Goal: Communication & Community: Answer question/provide support

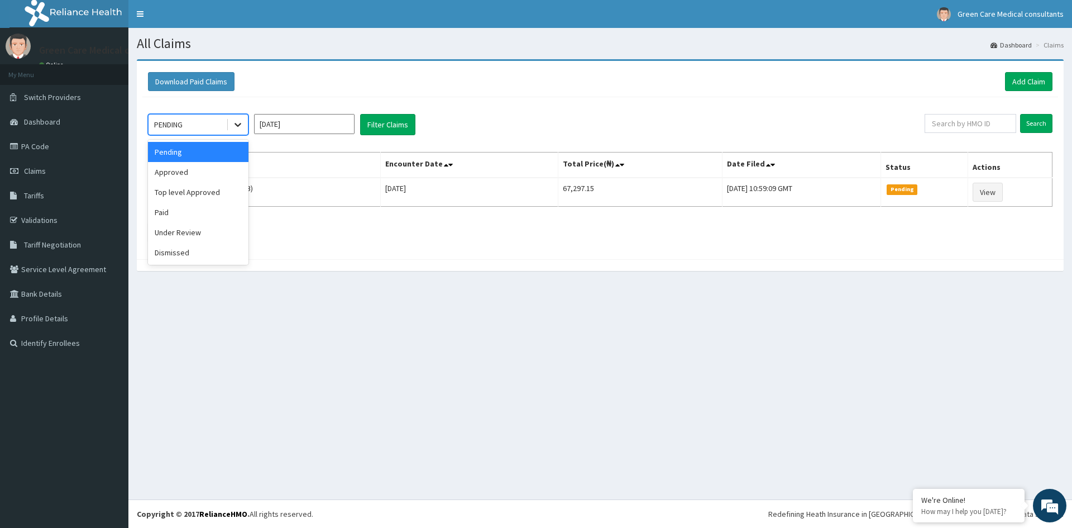
click at [233, 124] on icon at bounding box center [237, 124] width 11 height 11
click at [176, 172] on div "Approved" at bounding box center [198, 172] width 100 height 20
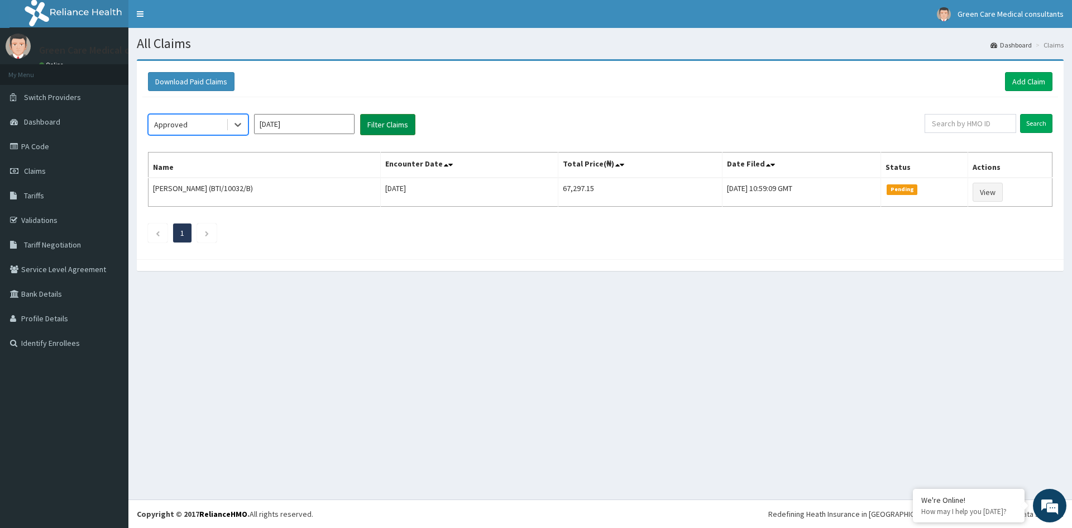
click at [401, 119] on button "Filter Claims" at bounding box center [387, 124] width 55 height 21
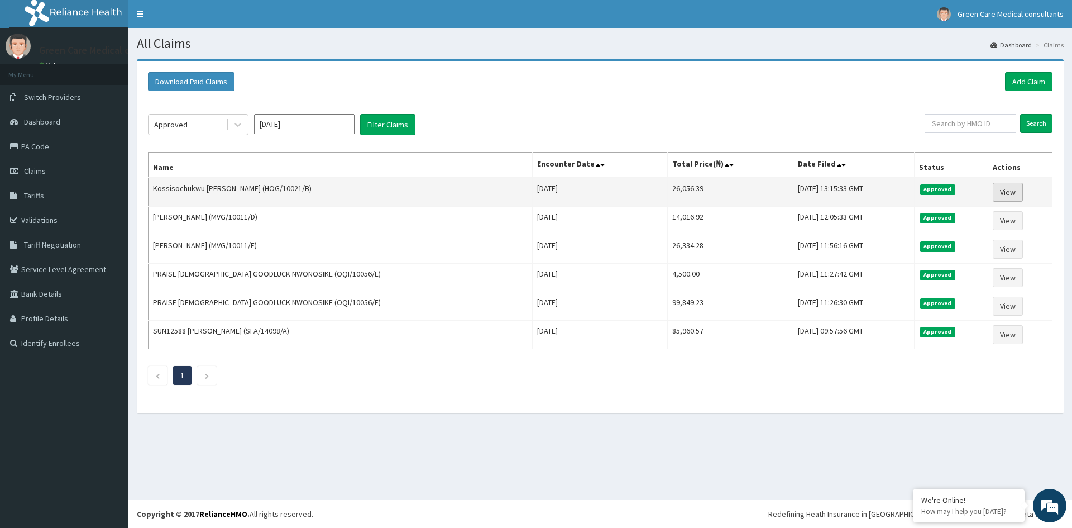
click at [1004, 191] on link "View" at bounding box center [1008, 192] width 30 height 19
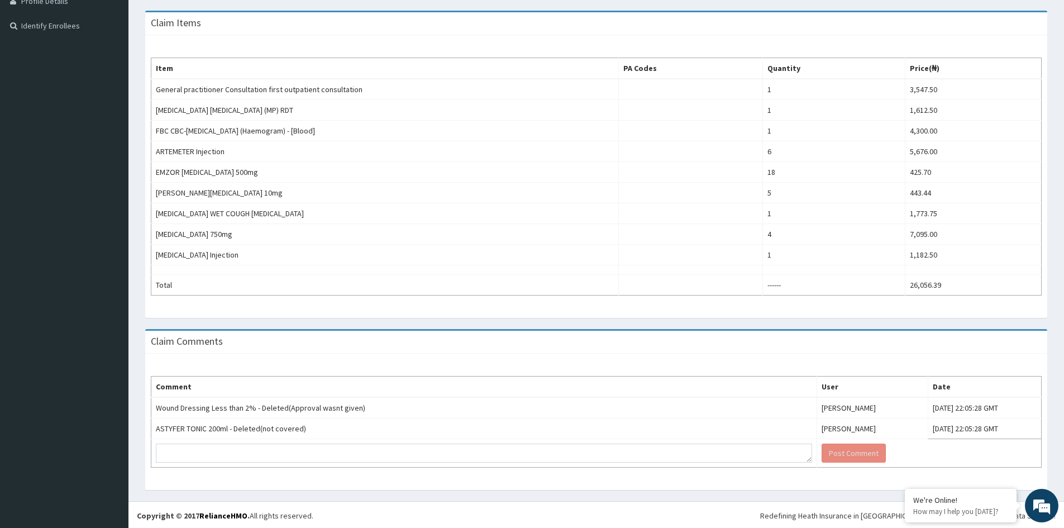
scroll to position [319, 0]
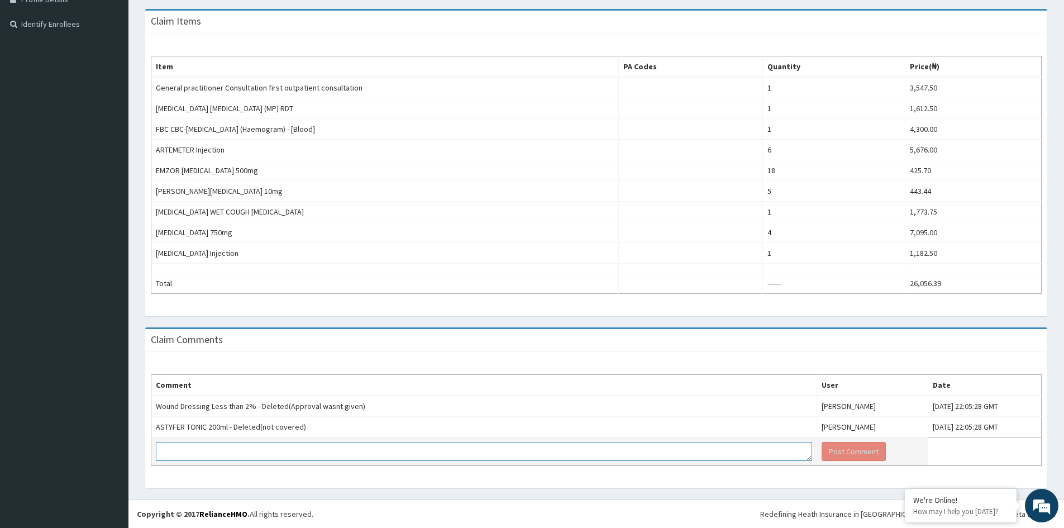
click at [280, 450] on textarea at bounding box center [484, 451] width 656 height 19
click at [219, 452] on textarea "do will need appreove for minor wound dressing?" at bounding box center [484, 451] width 656 height 19
drag, startPoint x: 219, startPoint y: 452, endPoint x: 467, endPoint y: 456, distance: 247.9
click at [467, 456] on textarea "do will need appreove for minor wound dressing?" at bounding box center [484, 451] width 656 height 19
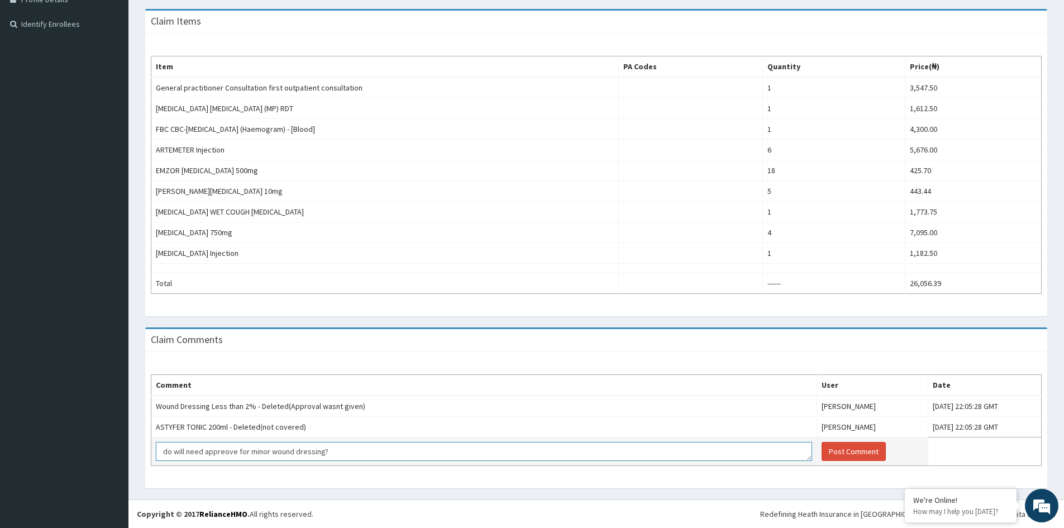
click at [236, 454] on textarea "do will need appreove for minor wound dressing?" at bounding box center [484, 451] width 656 height 19
click at [333, 452] on textarea "do will need approval for minor wound dressing?" at bounding box center [484, 451] width 656 height 19
click at [169, 451] on textarea "do will need approval for minor wound dressing?" at bounding box center [484, 451] width 656 height 19
type textarea "Do will need approval for minor wound dressing?"
click at [821, 452] on button "Post Comment" at bounding box center [853, 451] width 64 height 19
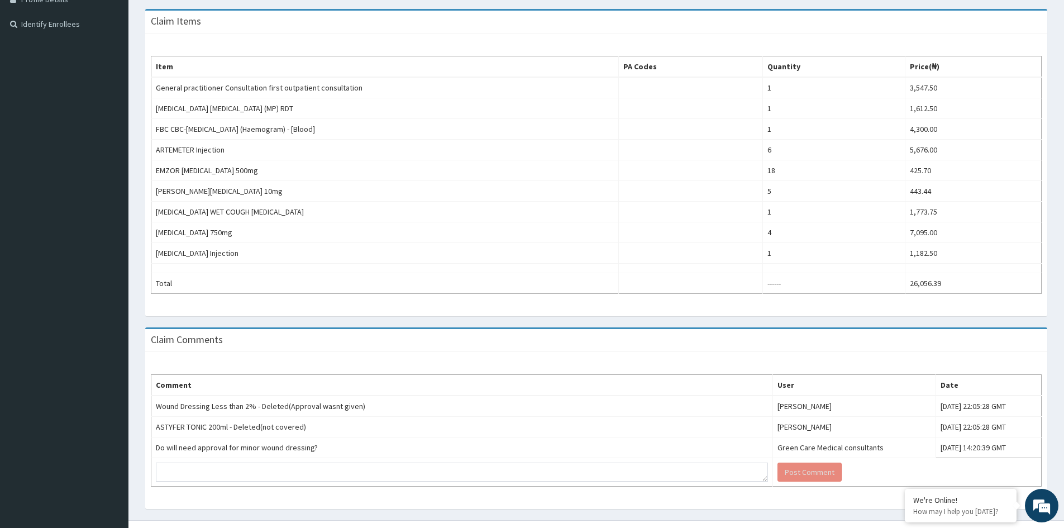
scroll to position [339, 0]
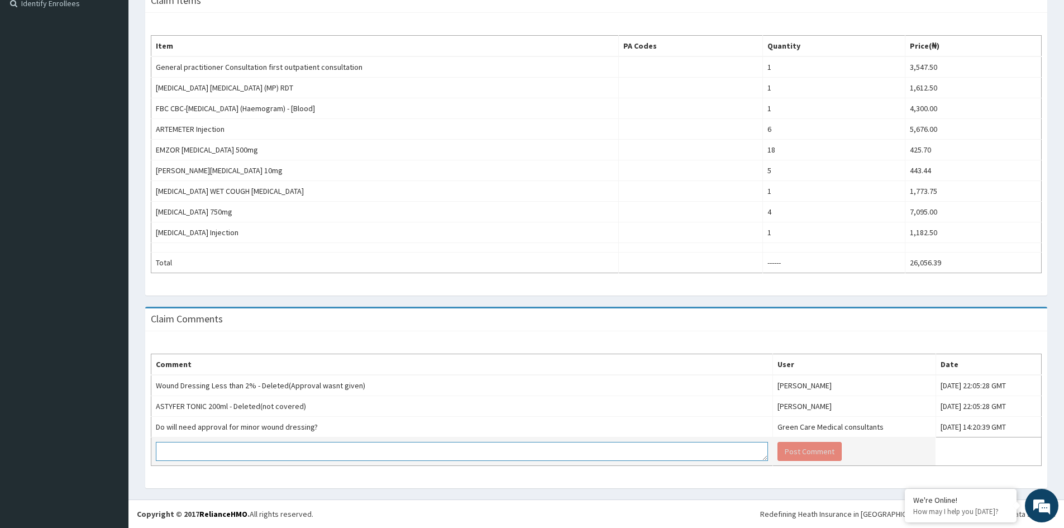
click at [248, 449] on textarea at bounding box center [462, 451] width 612 height 19
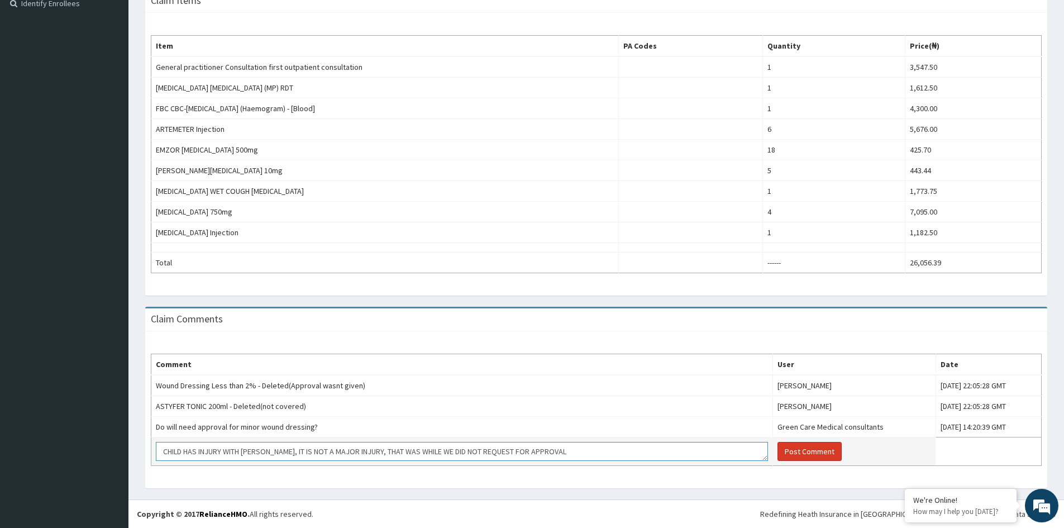
type textarea "CHILD HAS INJURY WITH [PERSON_NAME], IT IS NOT A MAJOR INJURY, THAT WAS WHILE W…"
click at [777, 450] on button "Post Comment" at bounding box center [809, 451] width 64 height 19
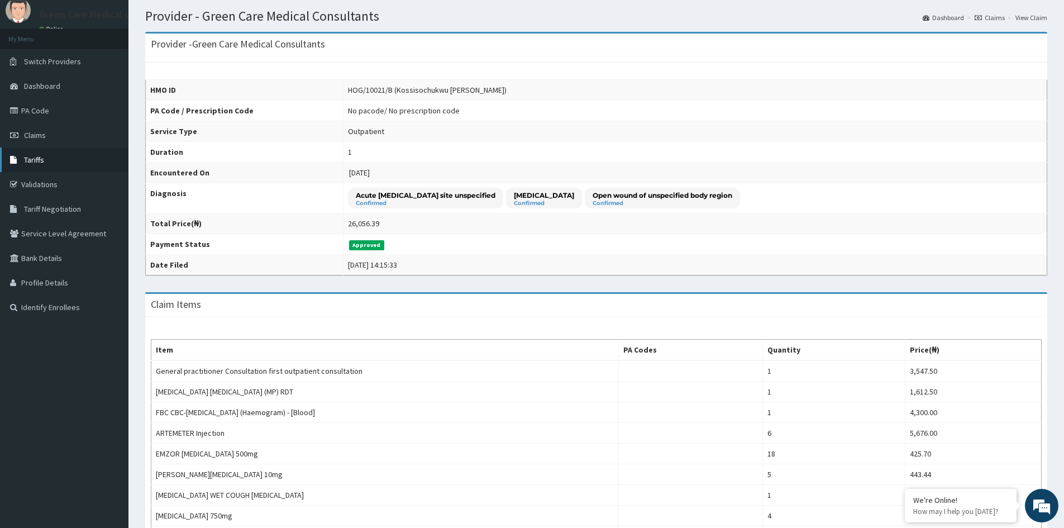
scroll to position [0, 0]
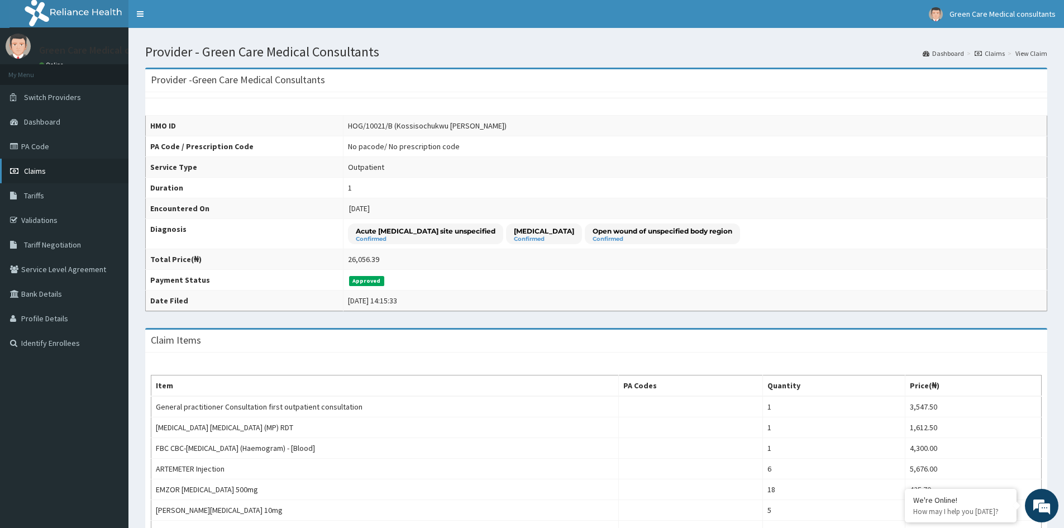
click at [40, 169] on span "Claims" at bounding box center [35, 171] width 22 height 10
